Goal: Task Accomplishment & Management: Complete application form

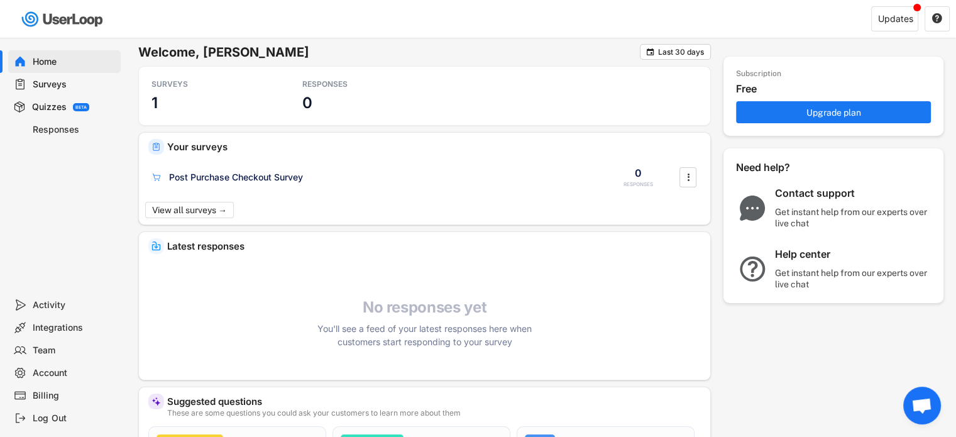
click at [60, 84] on div "Surveys" at bounding box center [74, 85] width 83 height 12
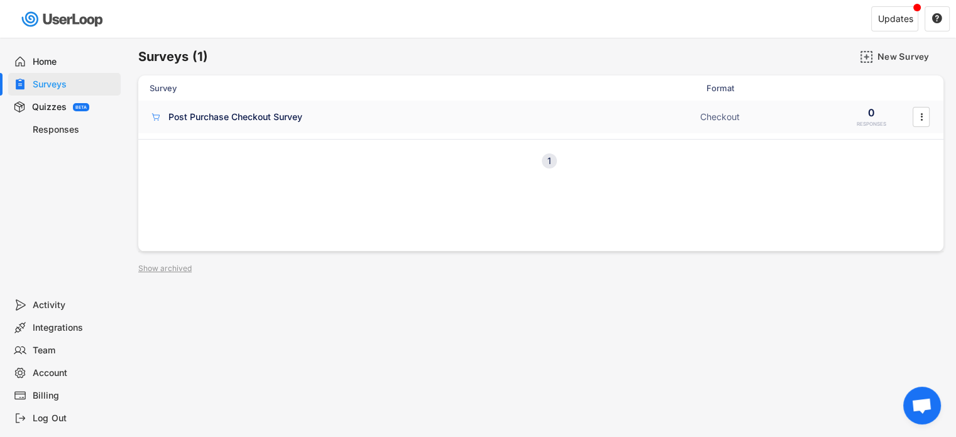
click at [224, 114] on div "Post Purchase Checkout Survey" at bounding box center [235, 117] width 134 height 13
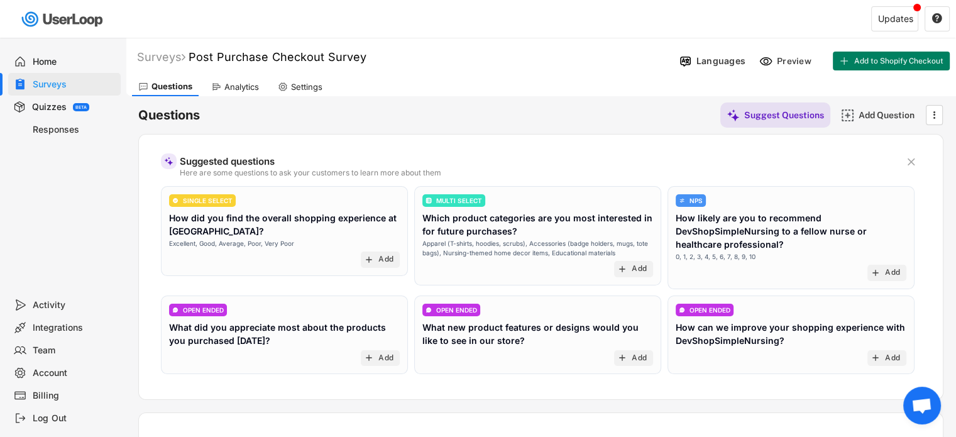
click at [41, 111] on div "Quizzes" at bounding box center [49, 107] width 35 height 12
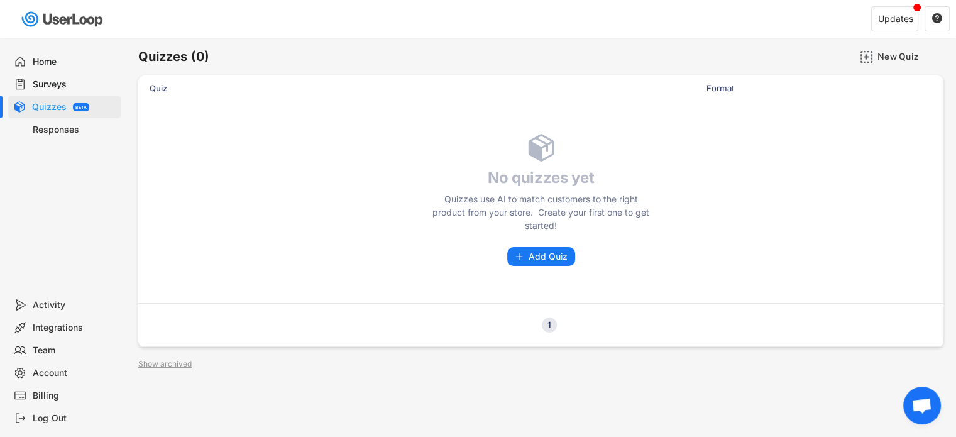
click at [52, 57] on div "Home" at bounding box center [74, 62] width 83 height 12
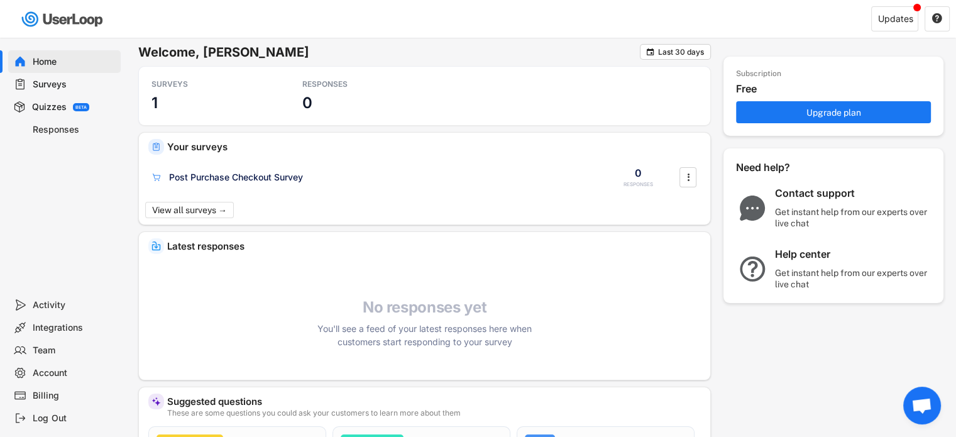
click at [46, 326] on div "Integrations" at bounding box center [74, 328] width 83 height 12
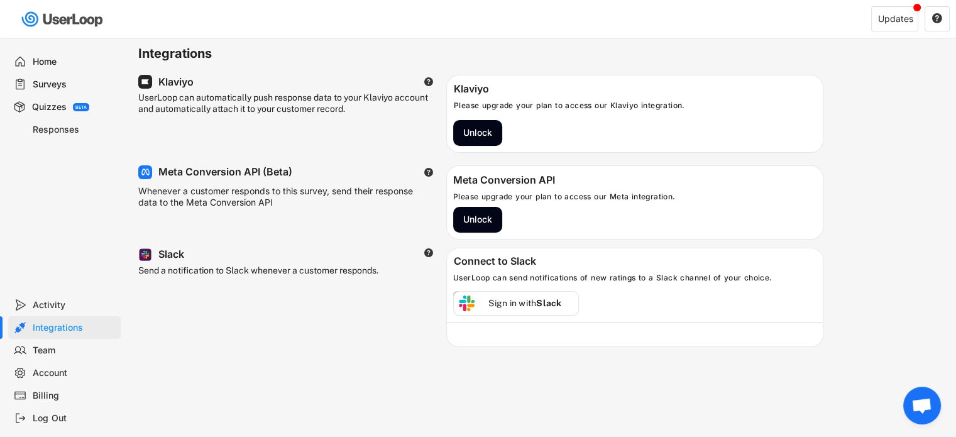
click at [66, 62] on div "Home" at bounding box center [74, 62] width 83 height 12
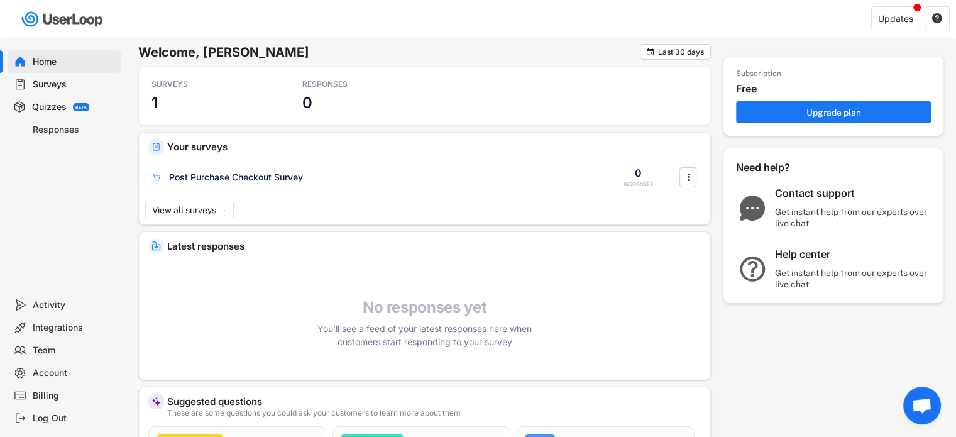
click at [66, 73] on div "Surveys" at bounding box center [64, 84] width 112 height 23
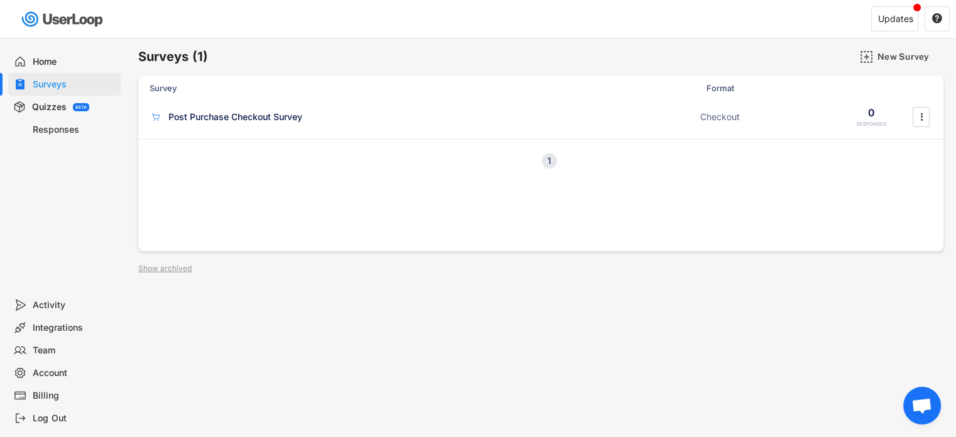
click at [67, 83] on div "Surveys" at bounding box center [74, 85] width 83 height 12
click at [299, 117] on div "Post Purchase Checkout Survey" at bounding box center [235, 117] width 134 height 13
click at [922, 118] on icon "" at bounding box center [921, 116] width 13 height 19
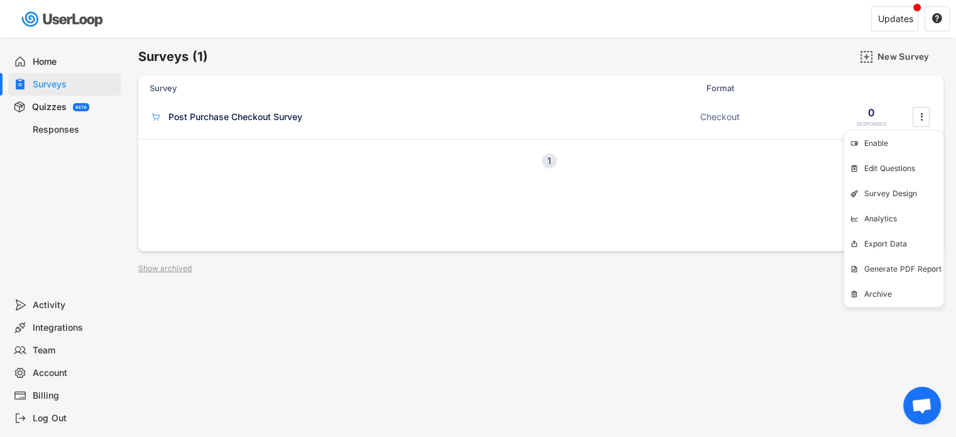
click at [803, 293] on div "Surveys (1) New Survey Survey Format Responses No surveys yet Create your first…" at bounding box center [541, 341] width 830 height 606
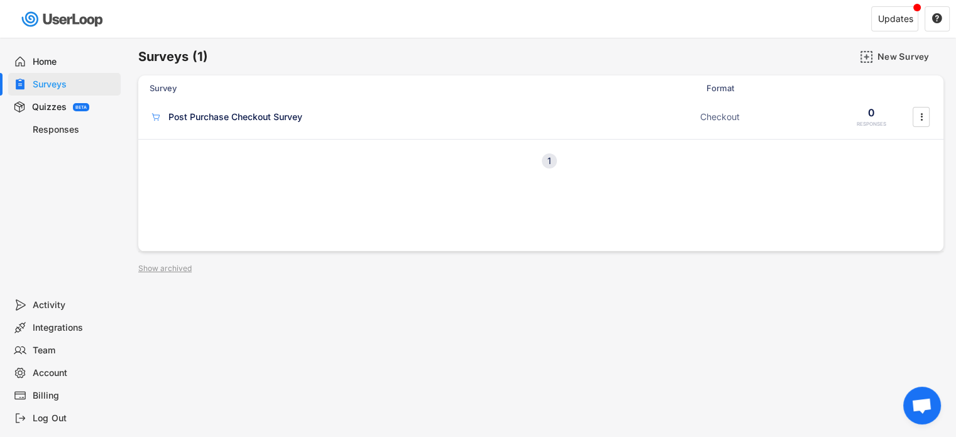
click at [74, 128] on div "Responses" at bounding box center [74, 130] width 83 height 12
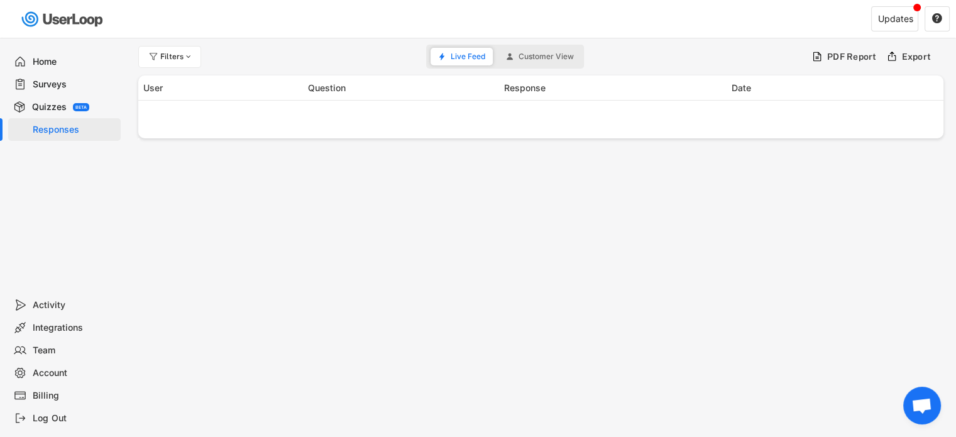
click at [57, 105] on div "Quizzes" at bounding box center [49, 107] width 35 height 12
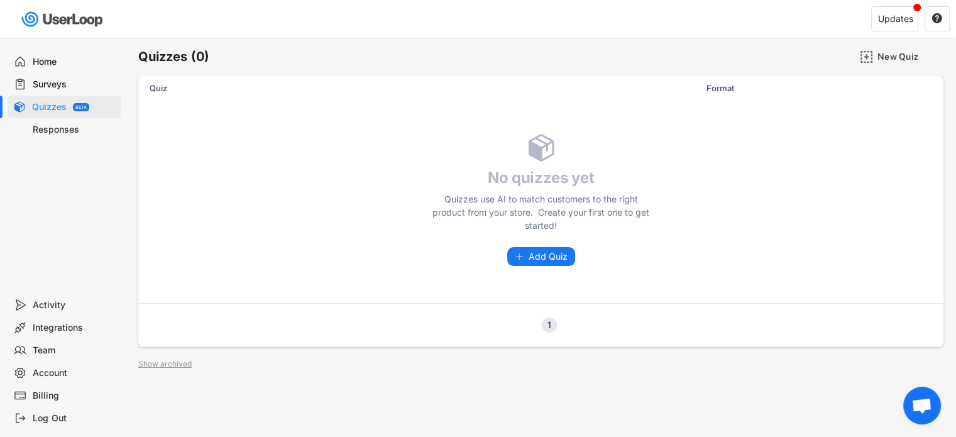
click at [53, 82] on div "Surveys" at bounding box center [74, 85] width 83 height 12
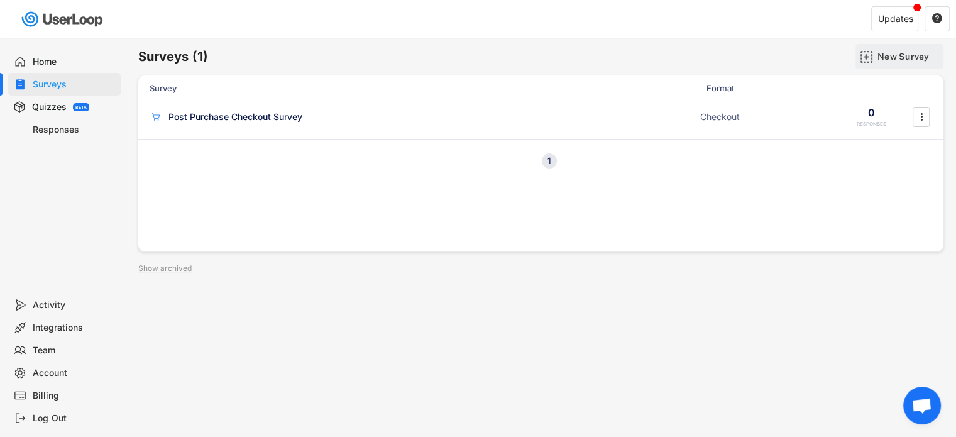
click at [895, 53] on div "New Survey" at bounding box center [908, 56] width 63 height 11
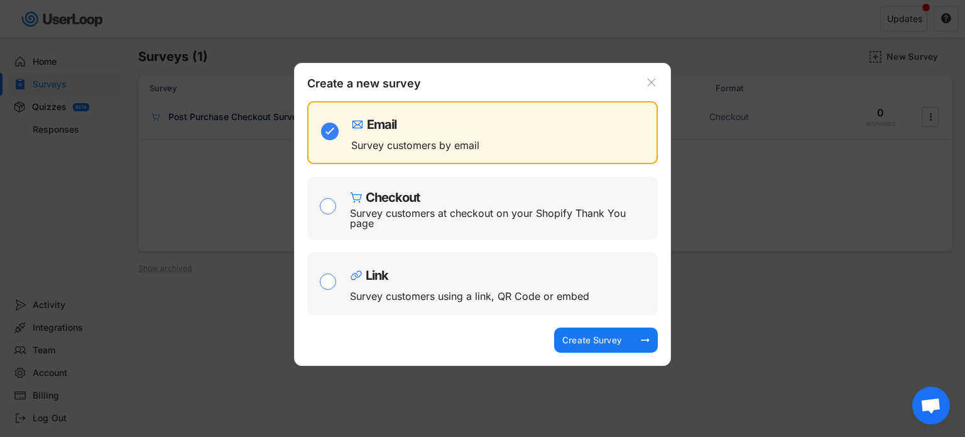
click at [559, 301] on div "Survey customers using a link, QR Code or embed" at bounding box center [469, 296] width 239 height 10
checkbox input "false"
checkbox input "true"
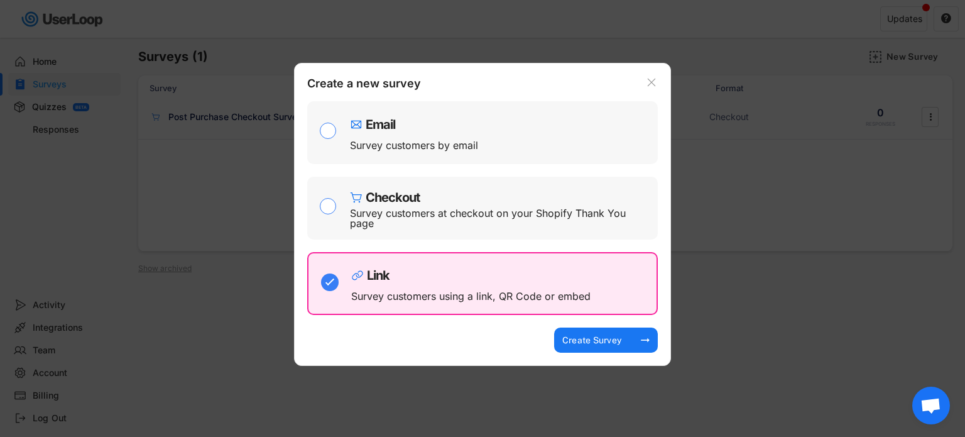
click at [647, 74] on div "Create a new survey Email Survey customers by email Checkout Survey customers a…" at bounding box center [482, 214] width 377 height 303
click at [647, 75] on div "Create a new survey Email Survey customers by email Checkout Survey customers a…" at bounding box center [482, 214] width 377 height 303
click at [655, 80] on icon at bounding box center [651, 82] width 13 height 13
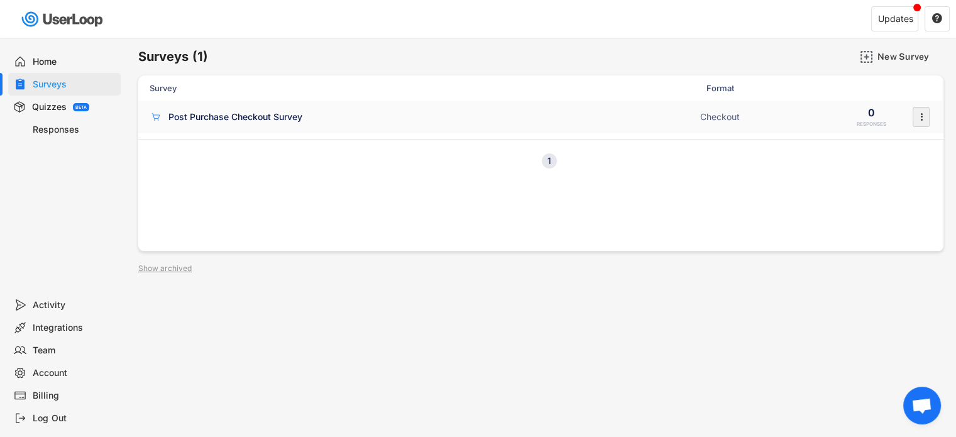
click at [923, 120] on icon "" at bounding box center [921, 116] width 13 height 19
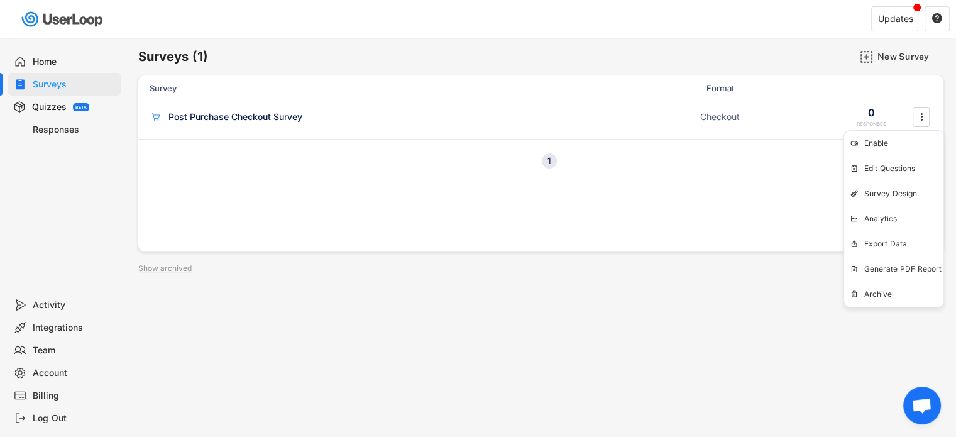
click at [806, 298] on div "Surveys (1) New Survey Survey Format Responses No surveys yet Create your first…" at bounding box center [541, 341] width 830 height 606
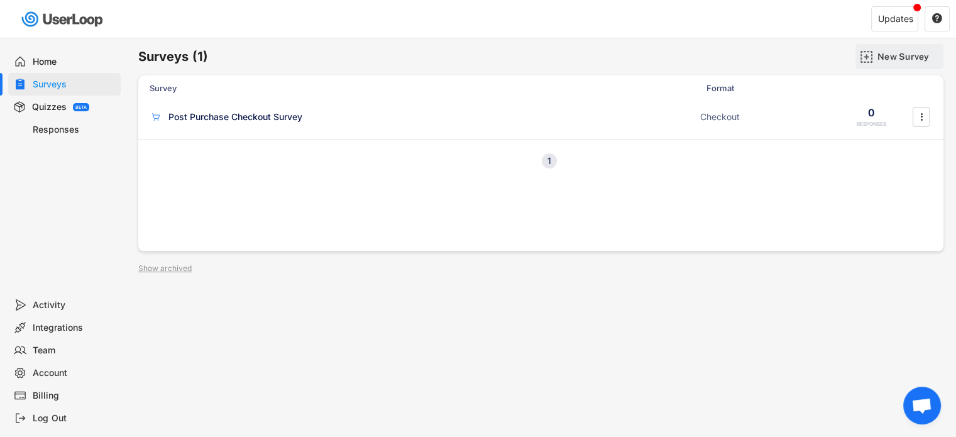
click at [882, 62] on div "New Survey" at bounding box center [908, 56] width 63 height 25
checkbox input "true"
checkbox input "false"
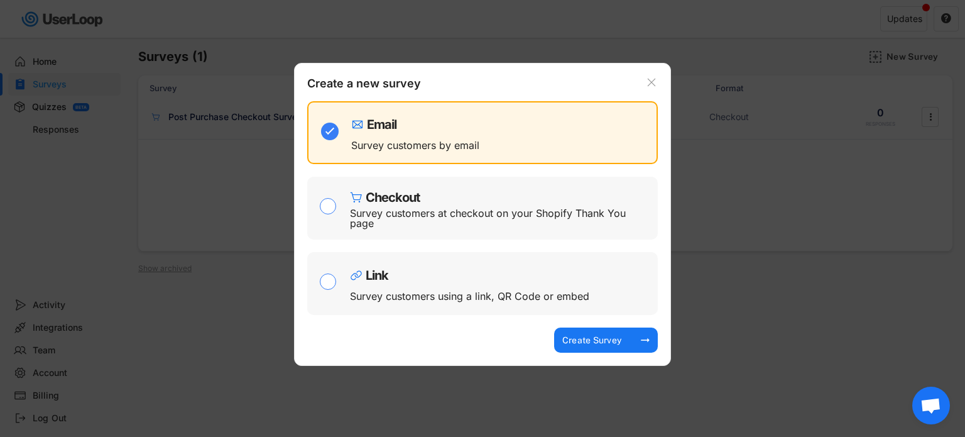
click at [459, 273] on div "Link" at bounding box center [501, 272] width 302 height 19
checkbox input "false"
checkbox input "true"
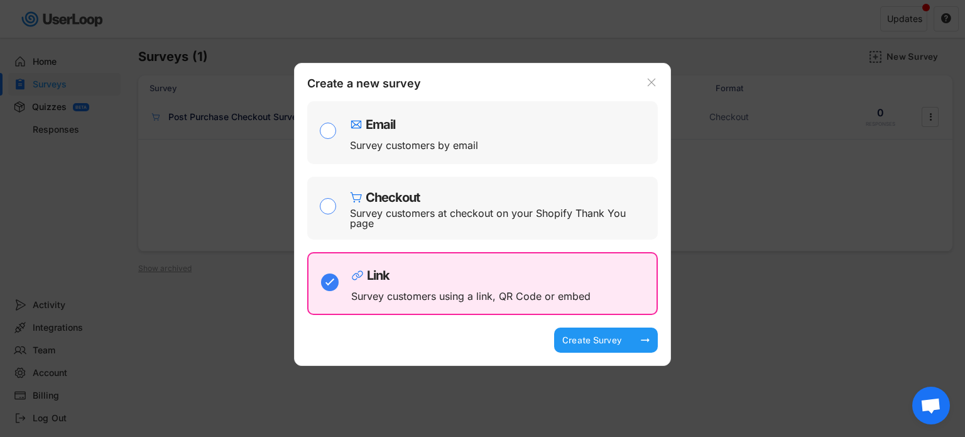
click at [575, 348] on div "Create Survey" at bounding box center [591, 339] width 63 height 25
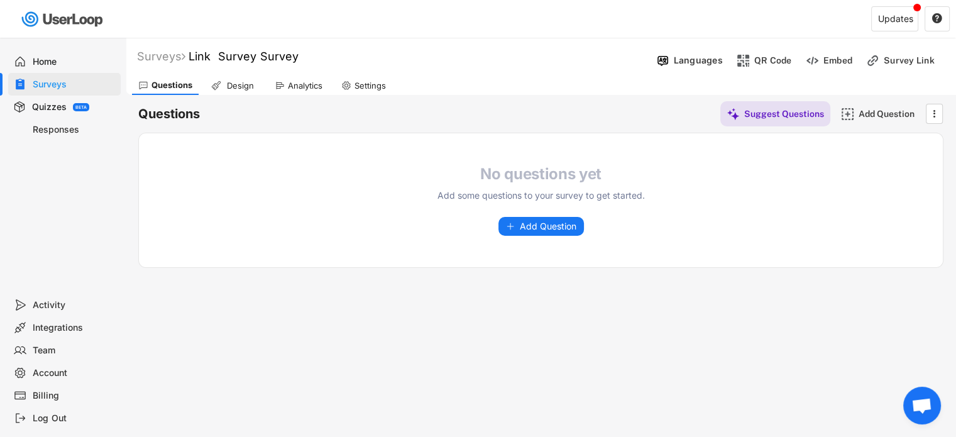
click at [846, 40] on div "Surveys Link Survey Survey Languages Preview Add to Shopify Checkout QR Code Em…" at bounding box center [541, 66] width 830 height 57
click at [798, 71] on div "Languages Preview Add to Shopify Checkout QR Code Embed Survey Link Activate Su…" at bounding box center [803, 60] width 305 height 25
click at [830, 63] on div "Embed" at bounding box center [837, 60] width 29 height 11
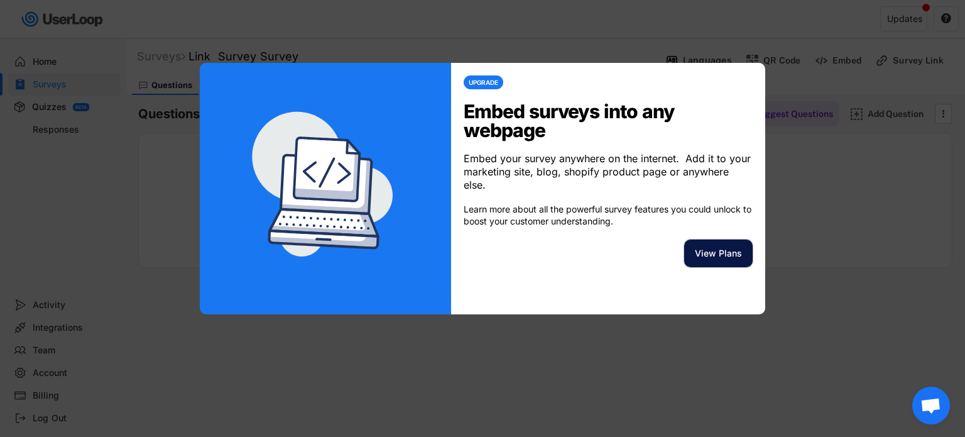
click at [717, 242] on button "View Plans" at bounding box center [718, 253] width 68 height 28
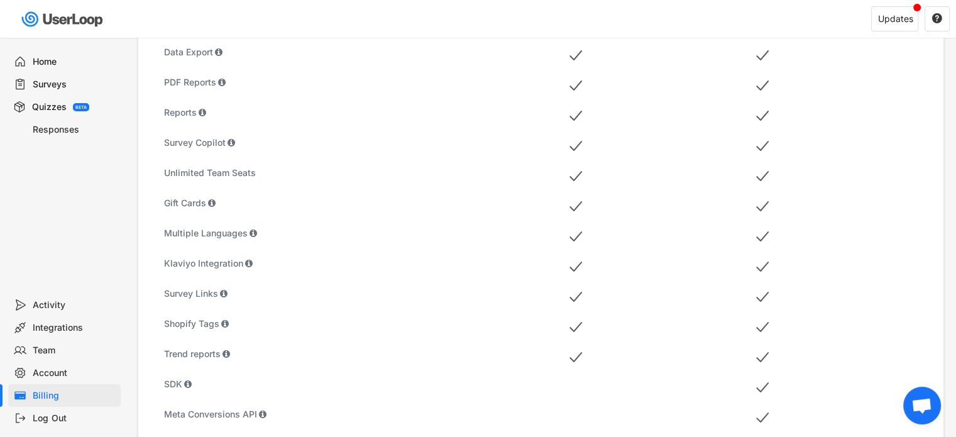
scroll to position [726, 0]
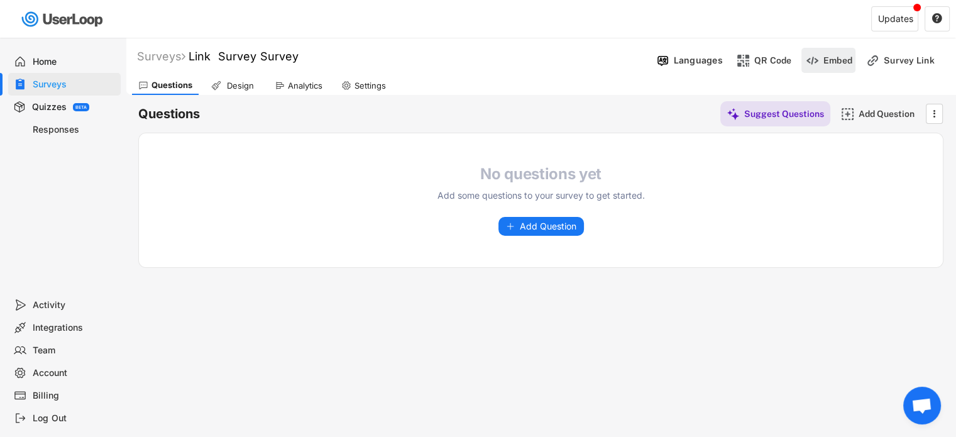
click at [814, 69] on div "Embed" at bounding box center [828, 60] width 54 height 25
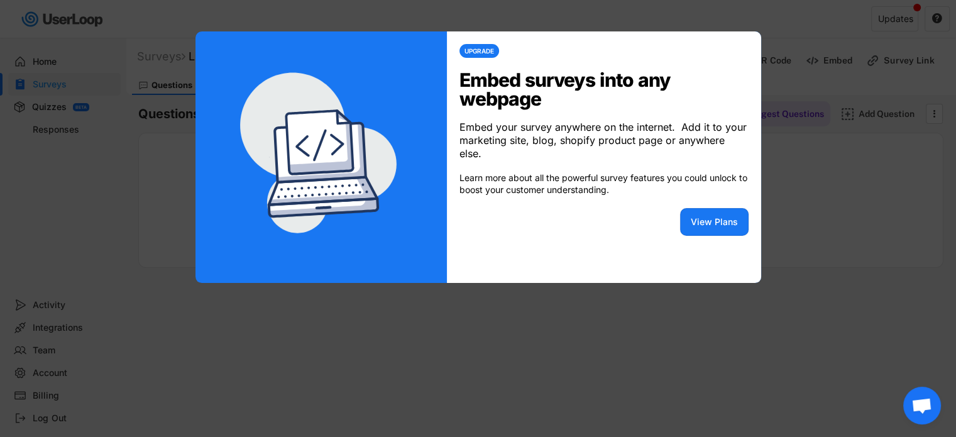
click at [151, 283] on div at bounding box center [478, 218] width 956 height 437
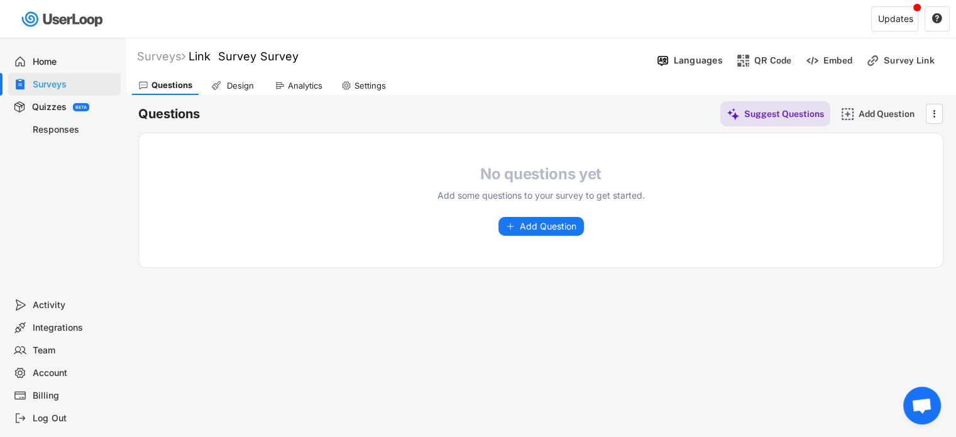
click at [350, 90] on div "Settings" at bounding box center [363, 85] width 57 height 19
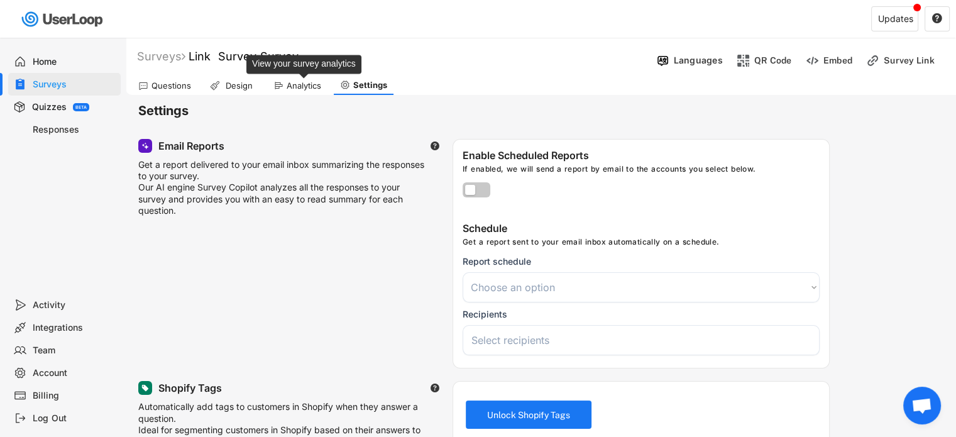
click at [305, 87] on div "Analytics" at bounding box center [303, 85] width 35 height 11
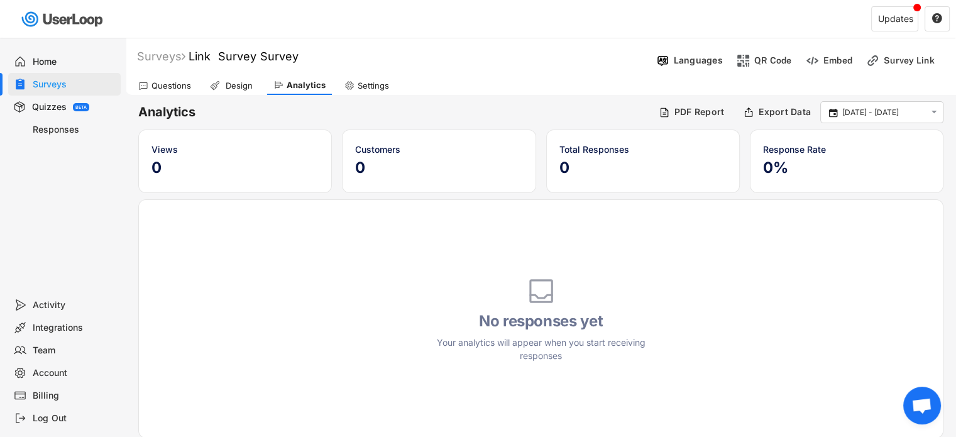
click at [186, 82] on div "Questions" at bounding box center [171, 85] width 40 height 11
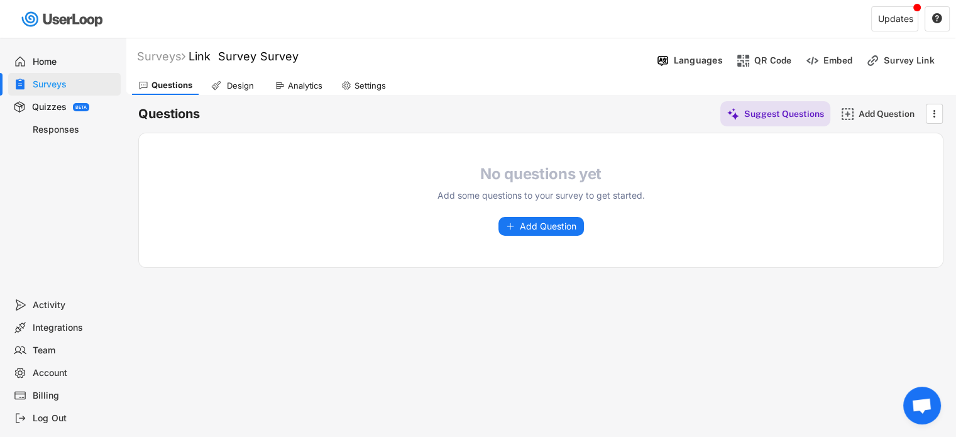
click at [259, 87] on div "Design" at bounding box center [233, 85] width 57 height 19
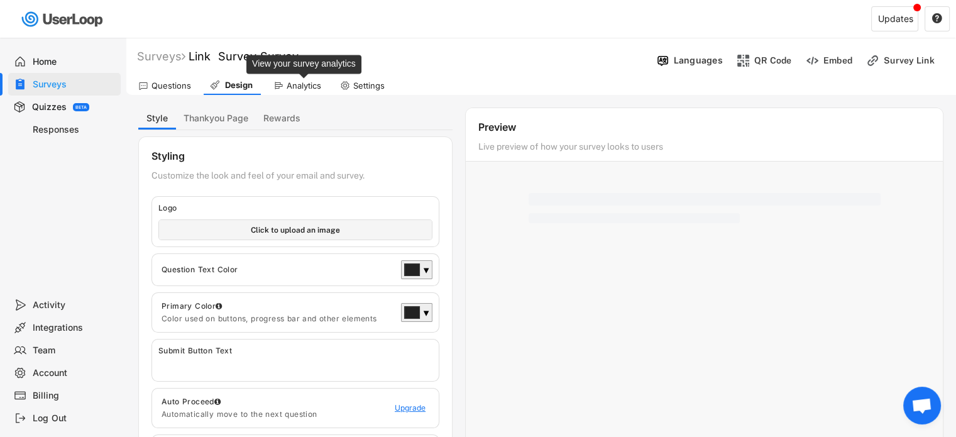
click at [289, 82] on div "Analytics" at bounding box center [303, 85] width 35 height 11
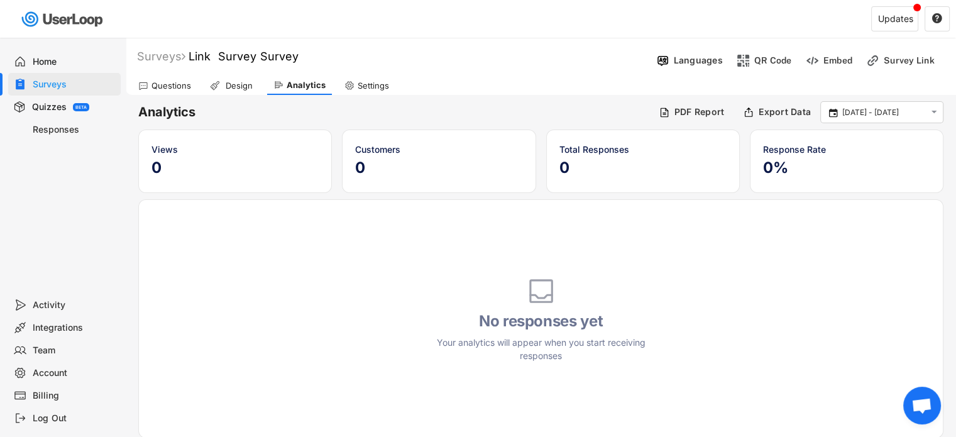
click at [362, 85] on div "Settings" at bounding box center [372, 85] width 31 height 11
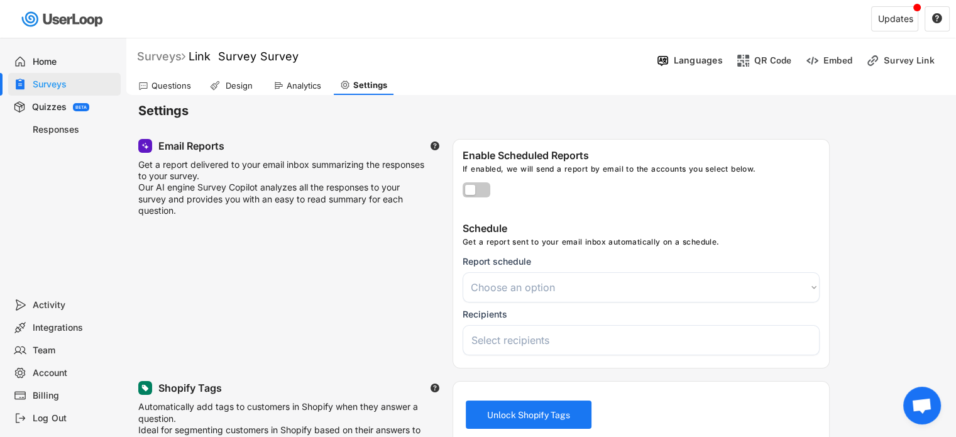
click at [161, 50] on div "Surveys" at bounding box center [161, 56] width 48 height 14
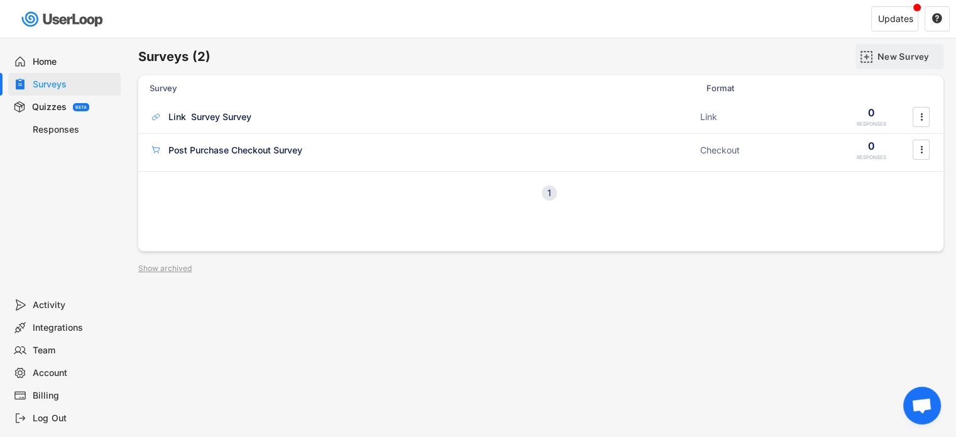
click at [897, 49] on div "New Survey" at bounding box center [908, 56] width 63 height 25
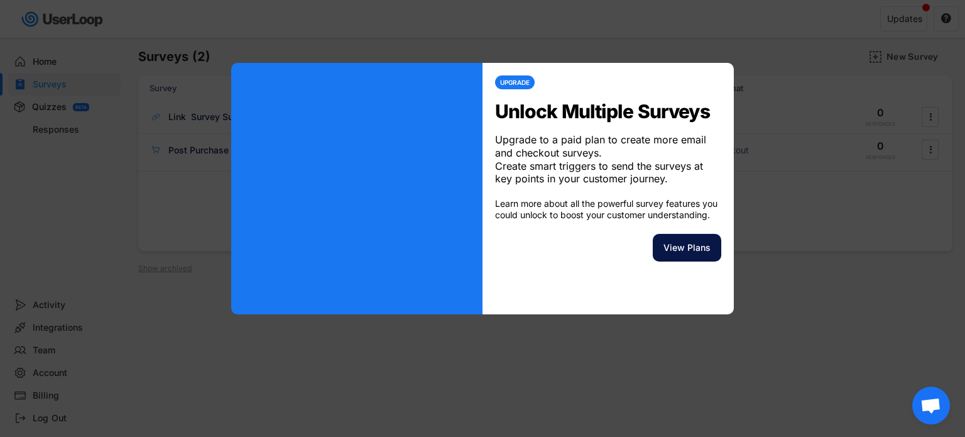
click at [819, 334] on div at bounding box center [482, 218] width 965 height 437
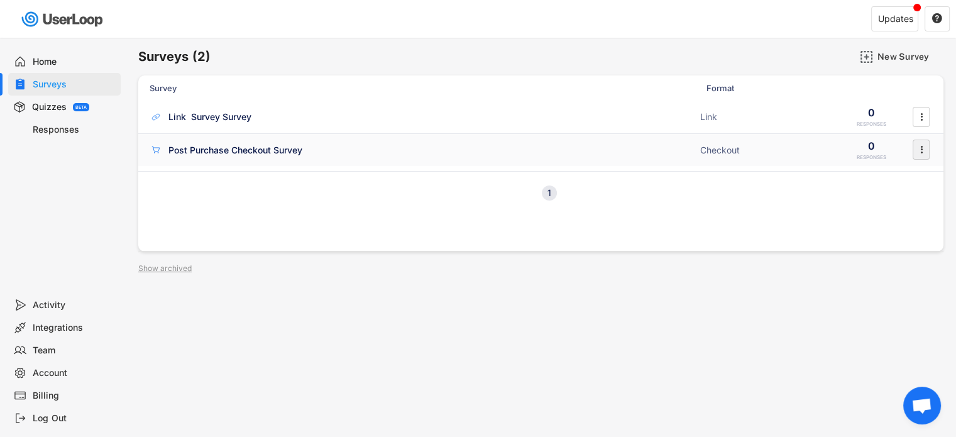
click at [922, 144] on icon "" at bounding box center [921, 149] width 13 height 19
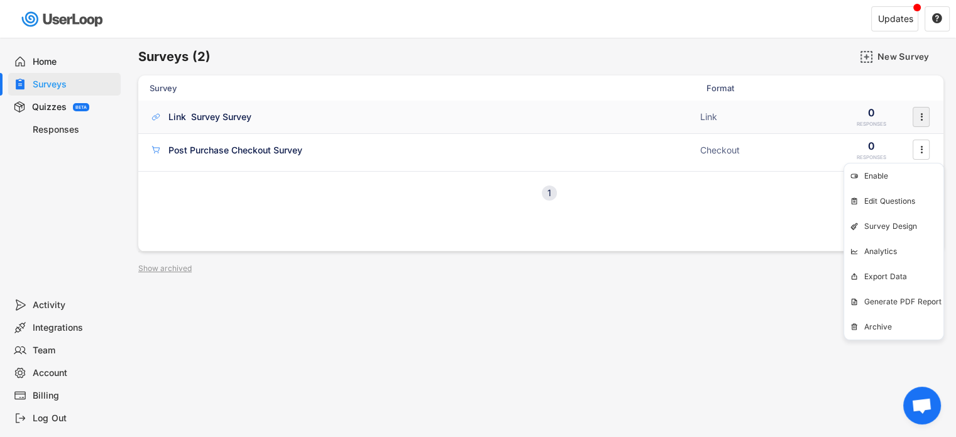
click at [922, 118] on icon "" at bounding box center [921, 116] width 13 height 19
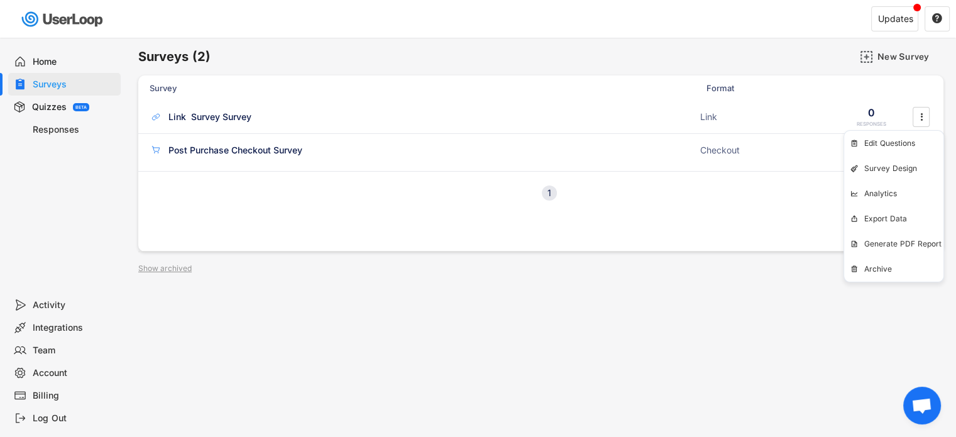
click at [493, 222] on div "Survey Format Responses No surveys yet Create your first survey to get started.…" at bounding box center [540, 163] width 805 height 176
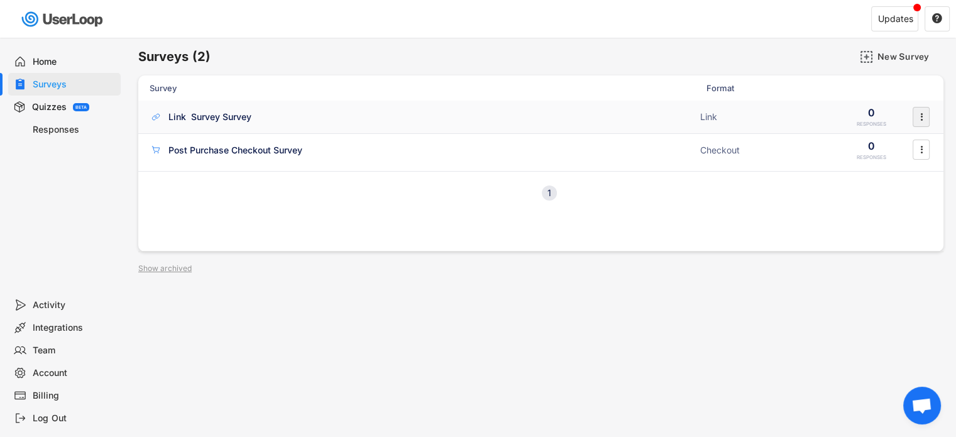
click at [918, 112] on icon "" at bounding box center [921, 116] width 13 height 19
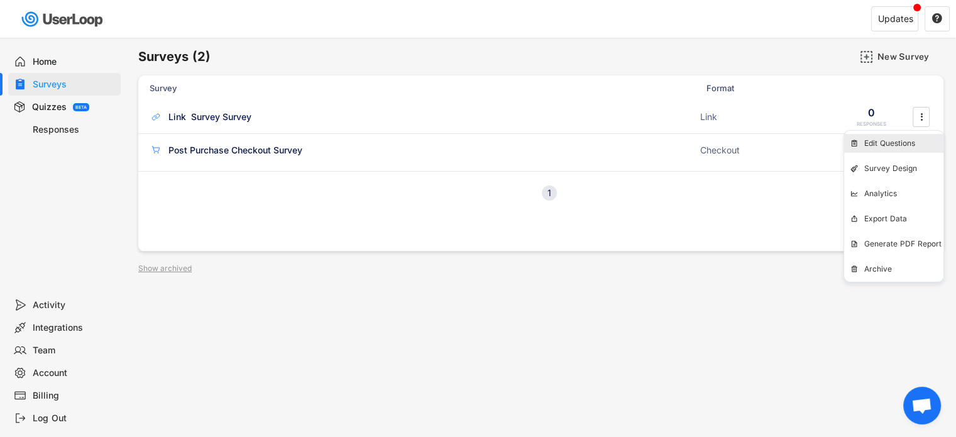
click at [883, 142] on div "Edit Questions" at bounding box center [903, 143] width 79 height 10
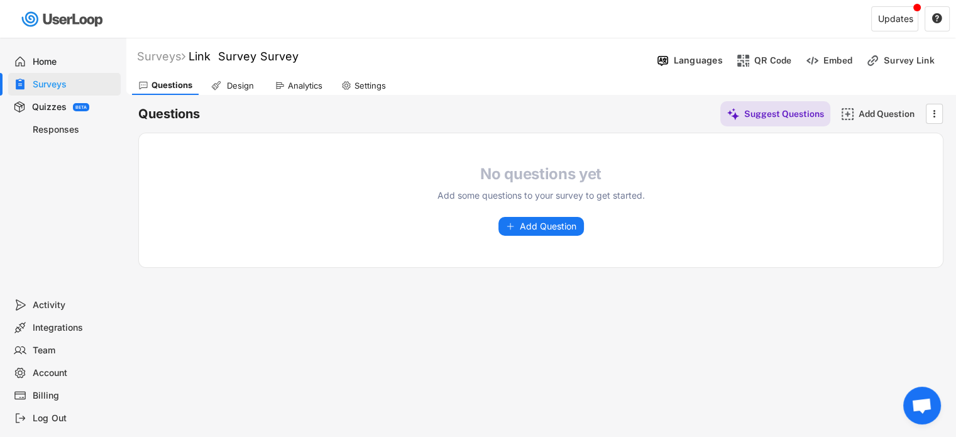
click at [372, 80] on div "Settings" at bounding box center [369, 85] width 31 height 11
select select
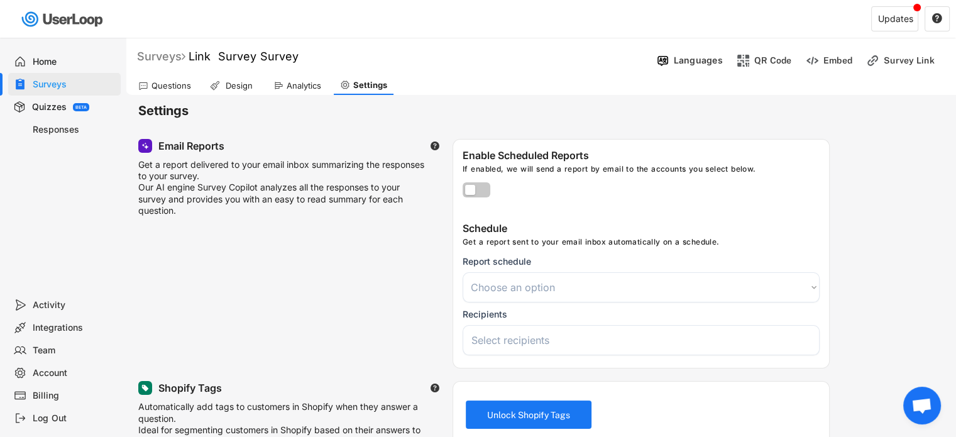
click at [168, 60] on div "Surveys" at bounding box center [161, 56] width 48 height 14
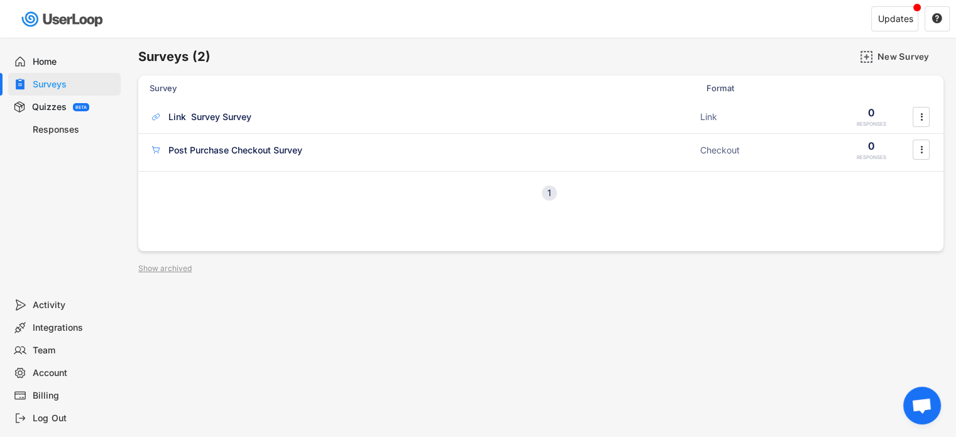
click at [64, 329] on div "Integrations" at bounding box center [74, 328] width 83 height 12
